Goal: Transaction & Acquisition: Purchase product/service

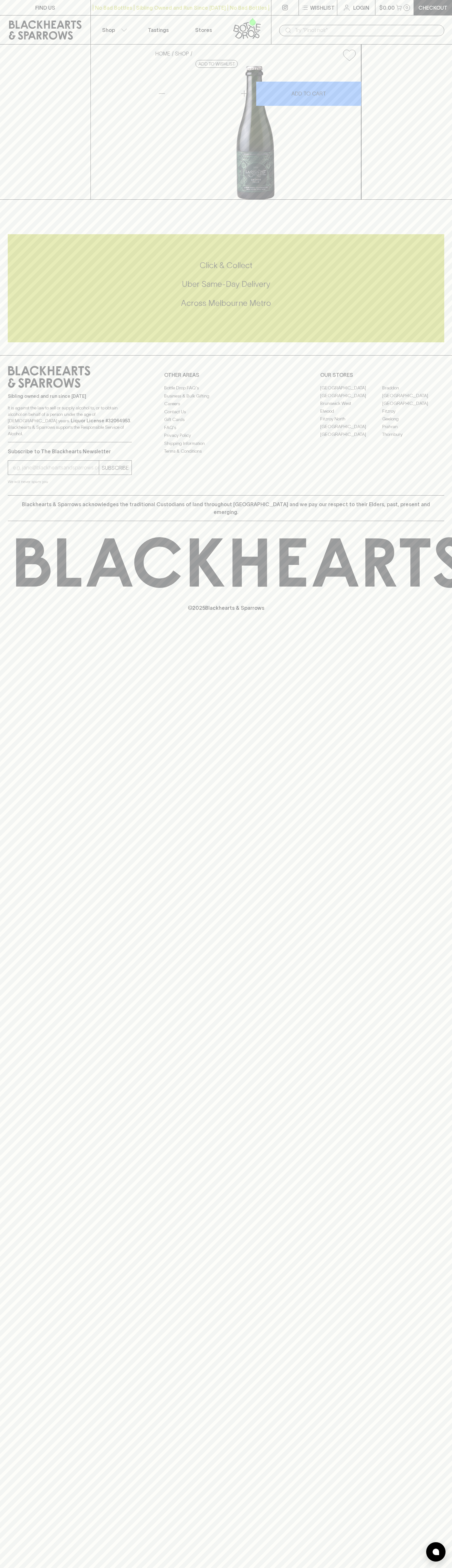
click at [436, 22] on div "​" at bounding box center [361, 30] width 181 height 29
click at [447, 1192] on div "FIND US | No Bad Bottles | Sibling Owned and Run Since 2006 | No Bad Bottles | …" at bounding box center [226, 784] width 452 height 1568
click at [228, 1567] on html "FIND US | No Bad Bottles | Sibling Owned and Run Since 2006 | No Bad Bottles | …" at bounding box center [226, 784] width 452 height 1568
click at [18, 455] on p "Subscribe to The Blackhearts Newsletter" at bounding box center [70, 451] width 124 height 8
